Goal: Task Accomplishment & Management: Use online tool/utility

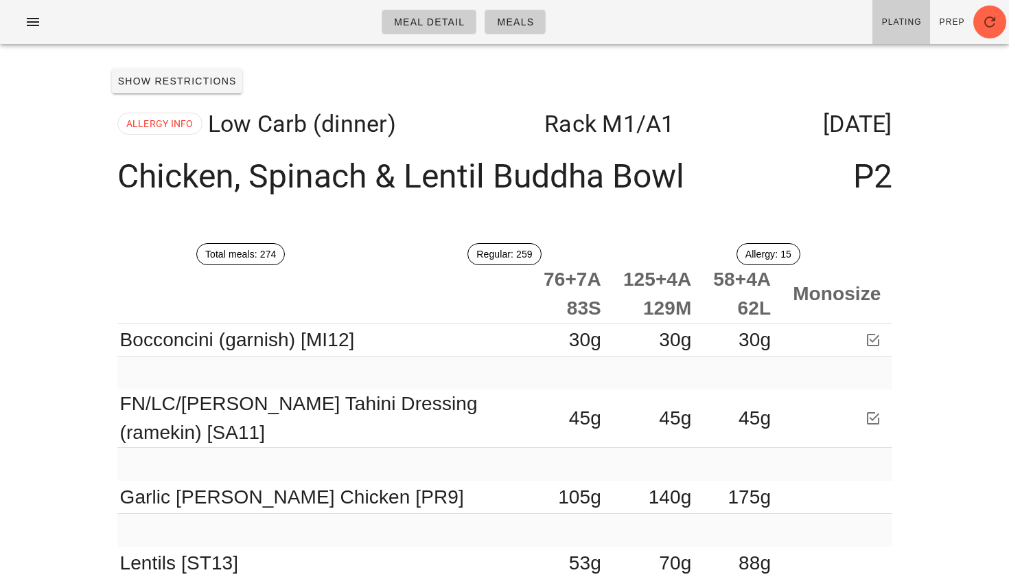
click at [24, 34] on div "Meal Detail Meals Plating Prep" at bounding box center [504, 22] width 1009 height 44
click at [29, 16] on icon "button" at bounding box center [33, 22] width 16 height 16
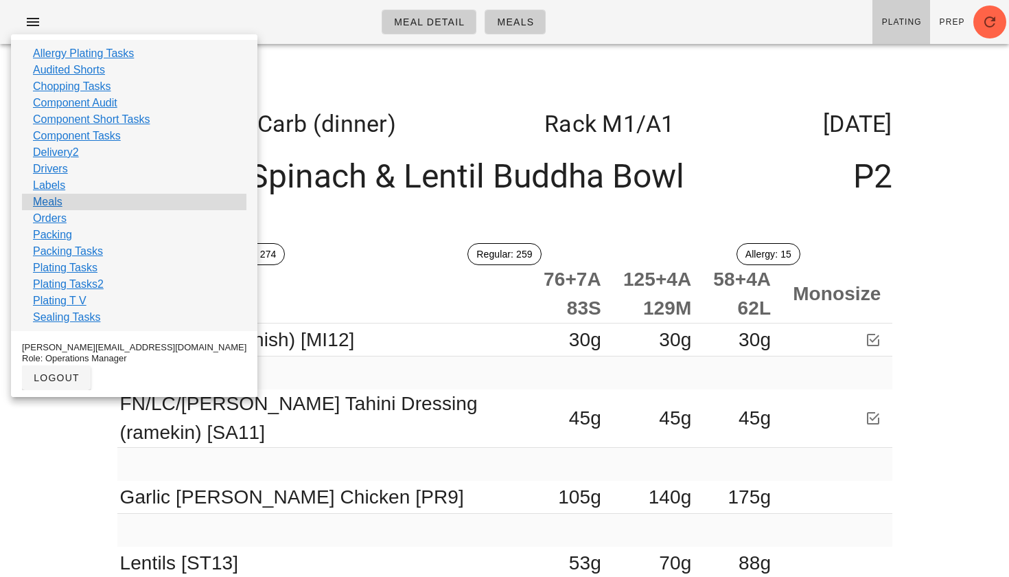
click at [49, 208] on link "Meals" at bounding box center [48, 202] width 30 height 16
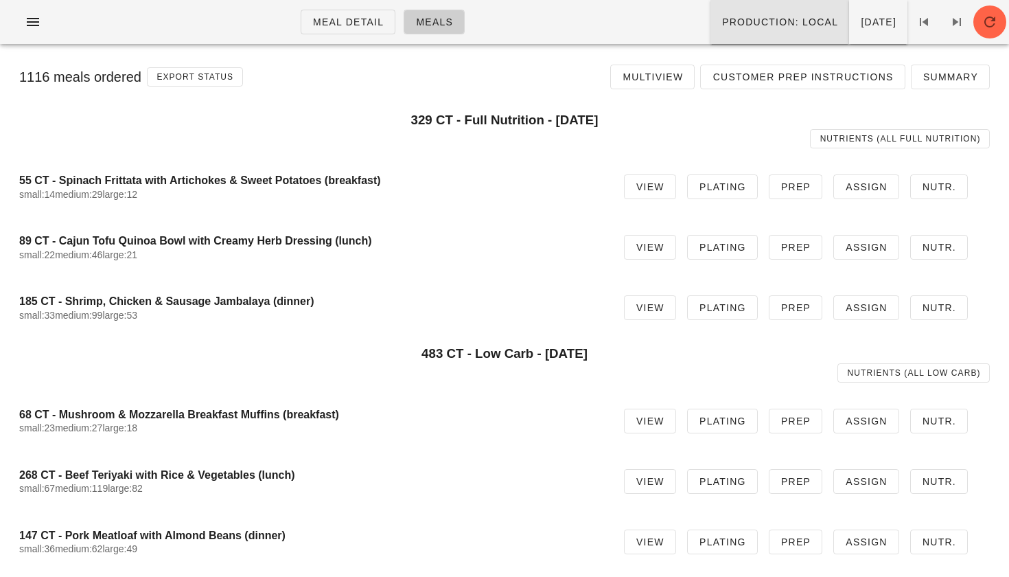
click at [740, 25] on span "Production: local" at bounding box center [780, 21] width 117 height 11
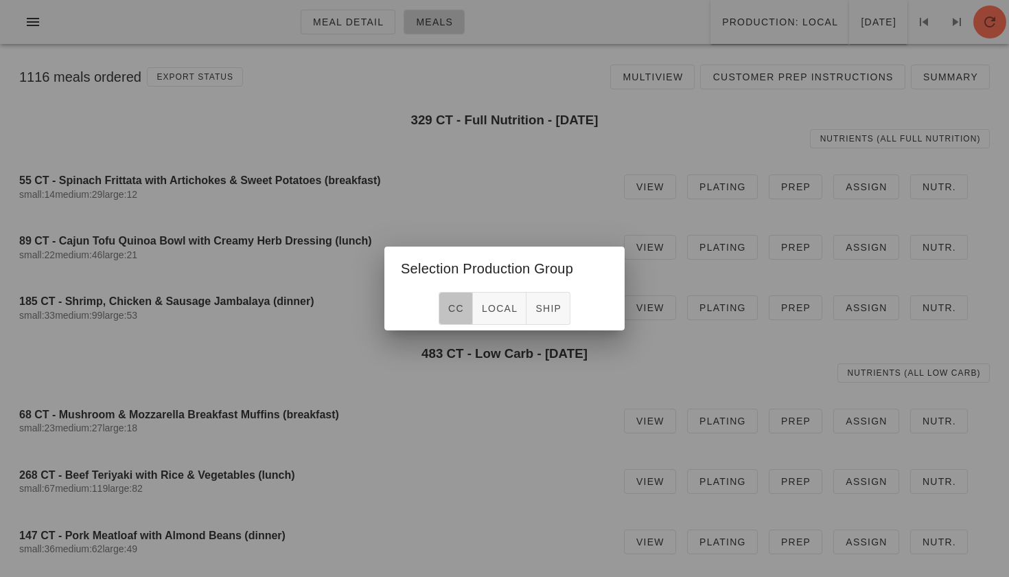
click at [465, 309] on button "CC" at bounding box center [456, 308] width 34 height 33
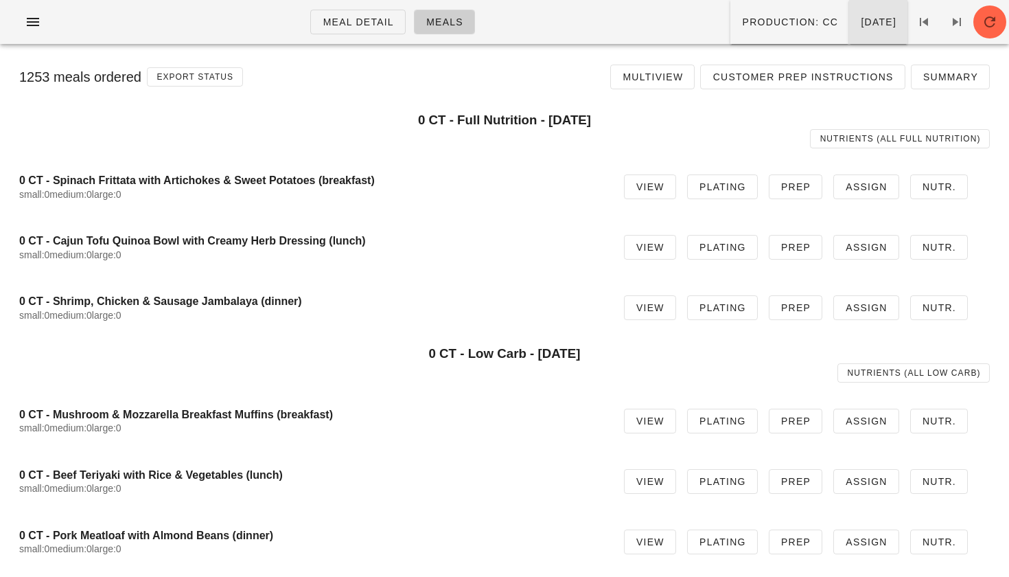
click at [860, 25] on span "[DATE]" at bounding box center [878, 21] width 36 height 11
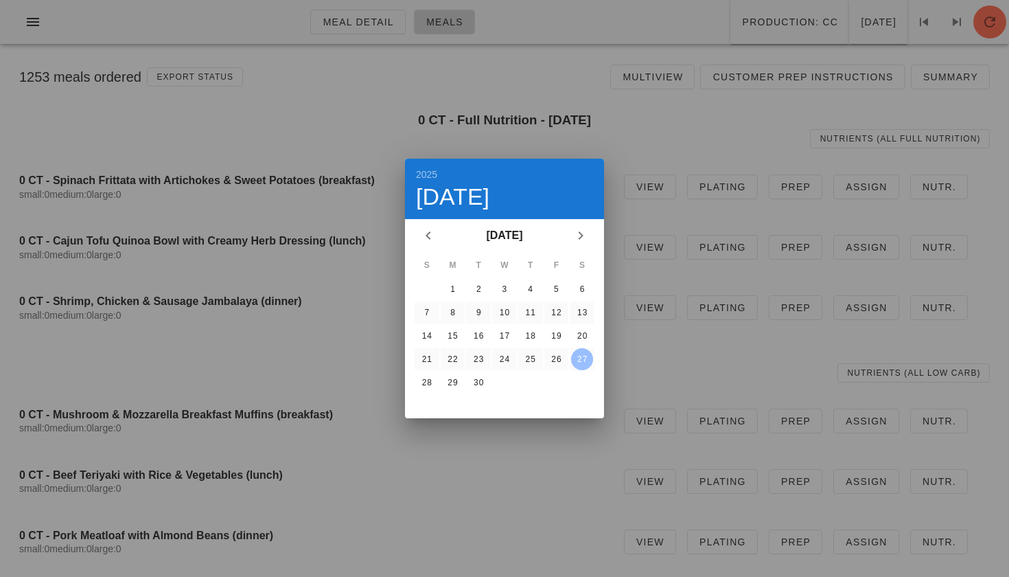
click at [273, 164] on div at bounding box center [504, 288] width 1009 height 577
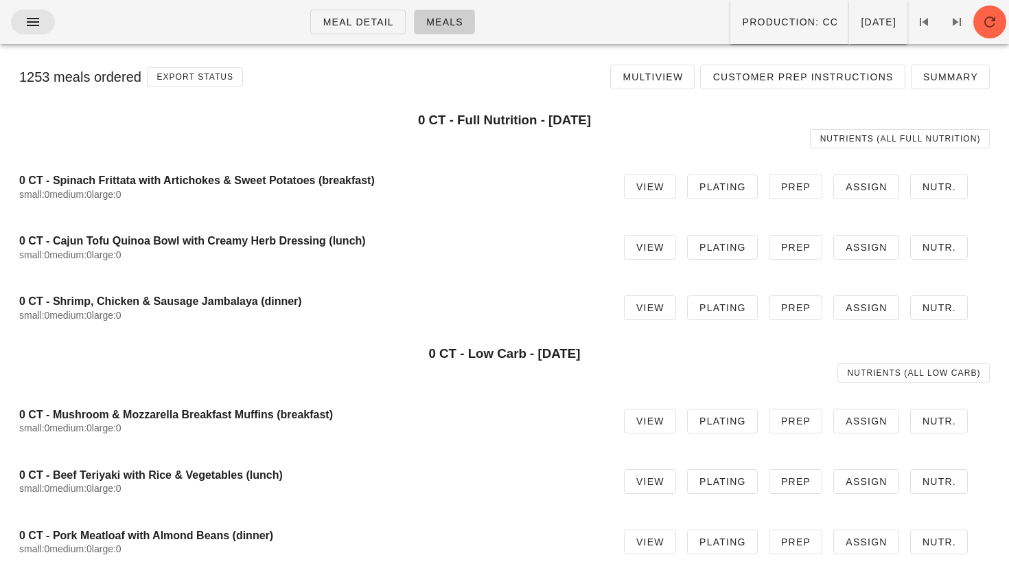
click at [30, 23] on icon "button" at bounding box center [33, 22] width 16 height 16
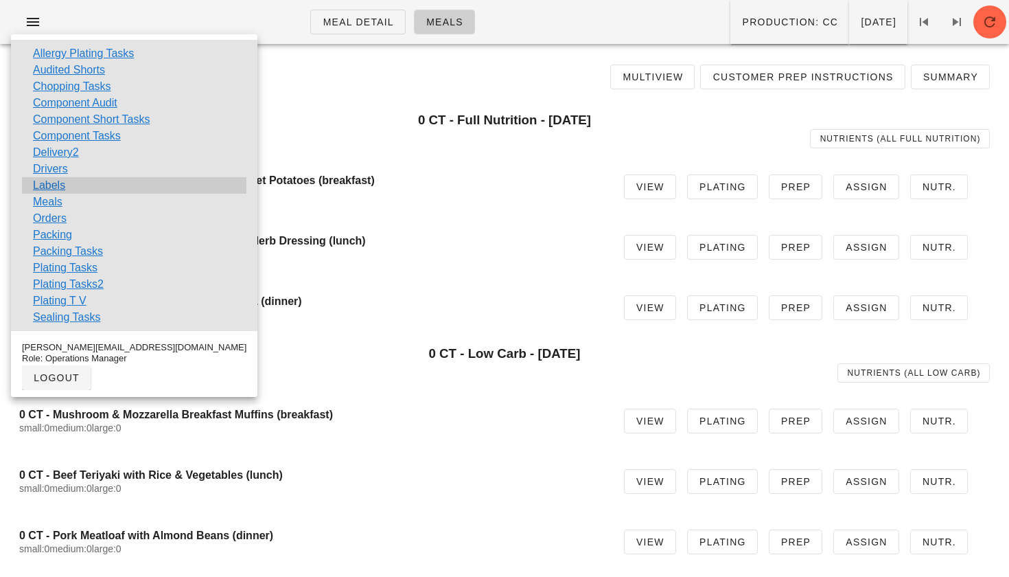
click at [64, 190] on link "Labels" at bounding box center [49, 185] width 32 height 16
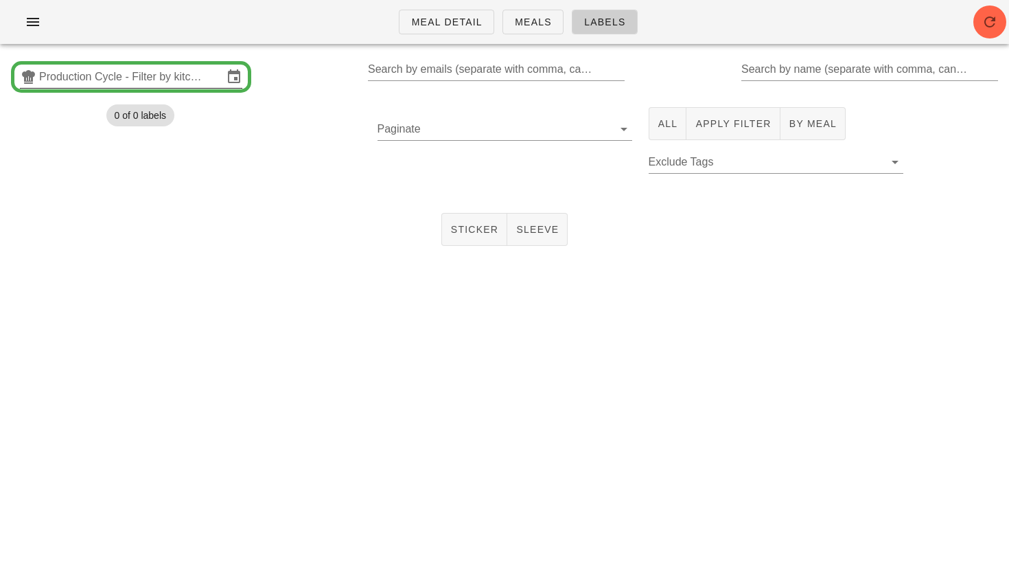
click at [164, 76] on input "Production Cycle - Filter by kitchen production schedules" at bounding box center [131, 77] width 184 height 22
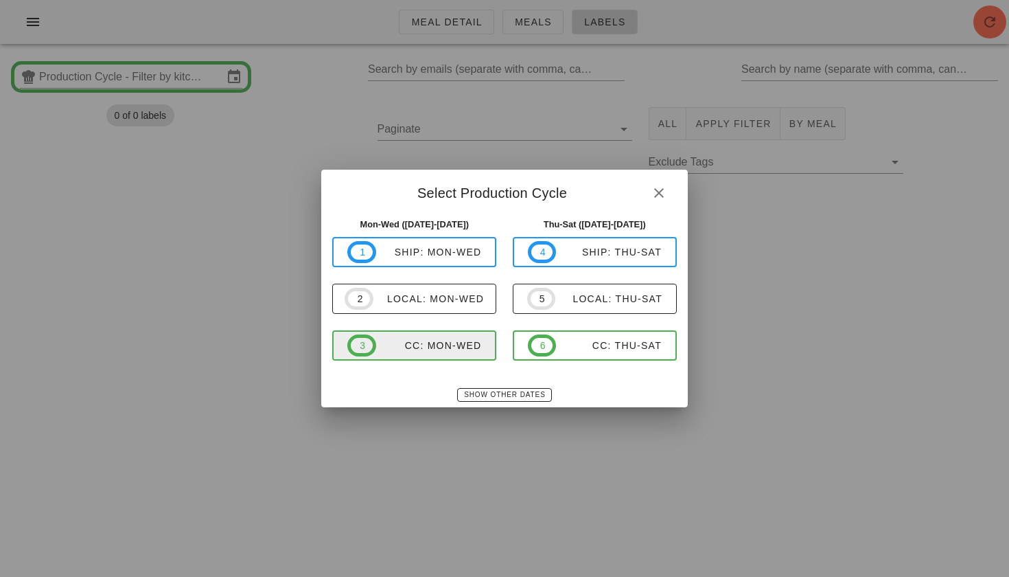
click at [409, 349] on div "CC: Mon-Wed" at bounding box center [429, 345] width 106 height 11
type input "CC: Mon-Wed ([DATE]-[DATE])"
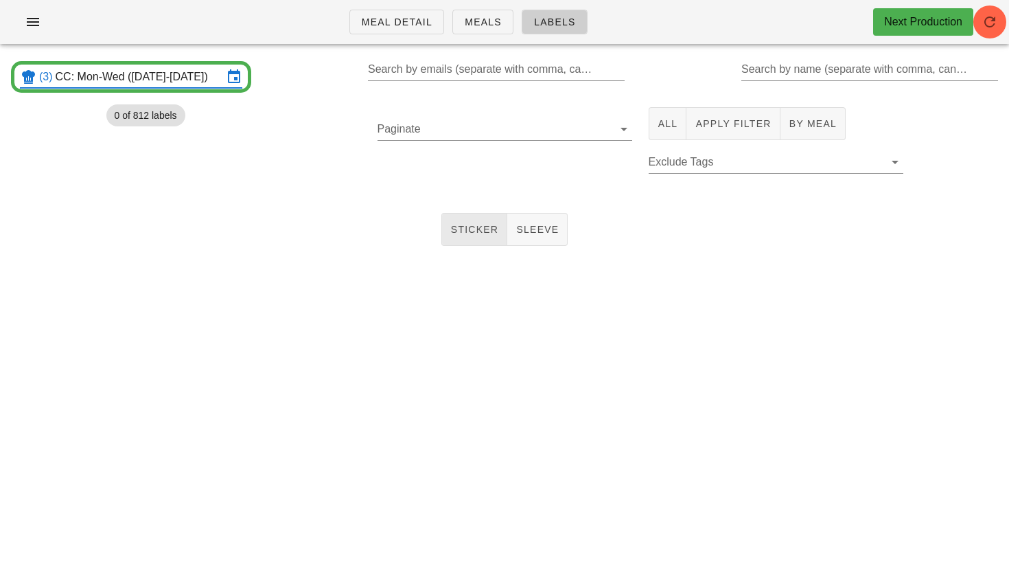
click at [483, 238] on button "Sticker" at bounding box center [474, 229] width 67 height 33
click at [805, 109] on button "By Meal" at bounding box center [813, 123] width 65 height 33
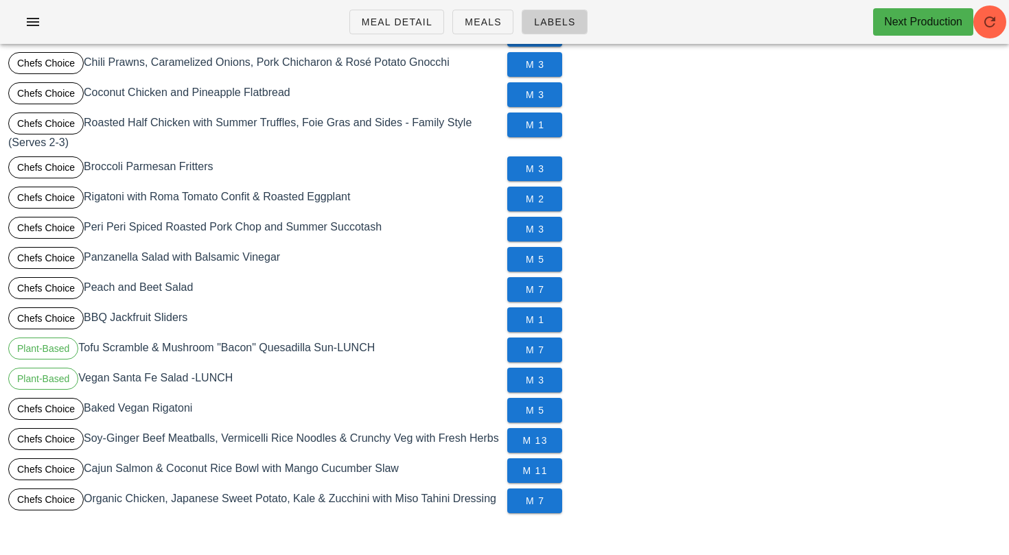
scroll to position [468, 0]
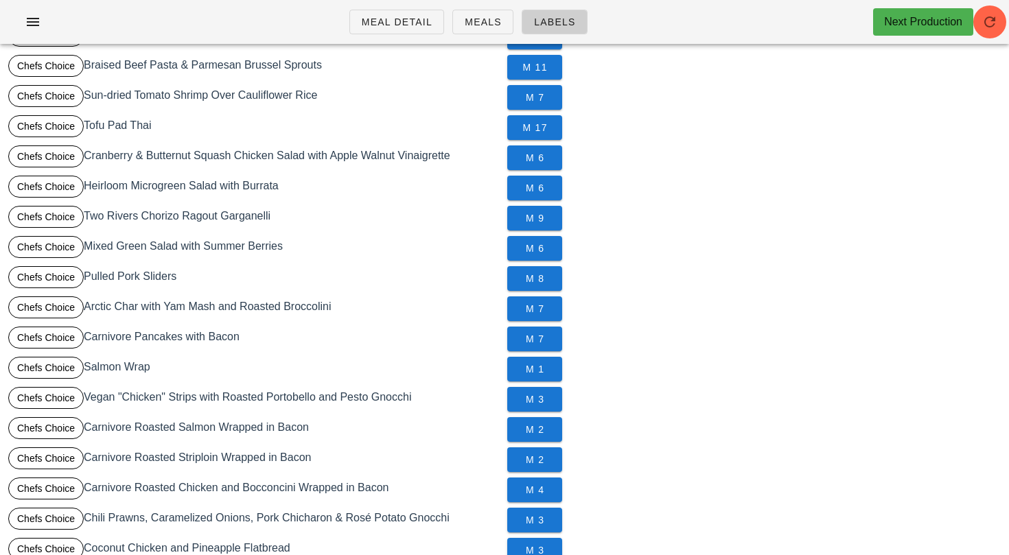
click at [220, 326] on div "Chefs Choice Carnivore Pancakes with Bacon" at bounding box center [254, 339] width 499 height 30
click at [521, 279] on span "M 8" at bounding box center [534, 278] width 33 height 11
